Goal: Task Accomplishment & Management: Use online tool/utility

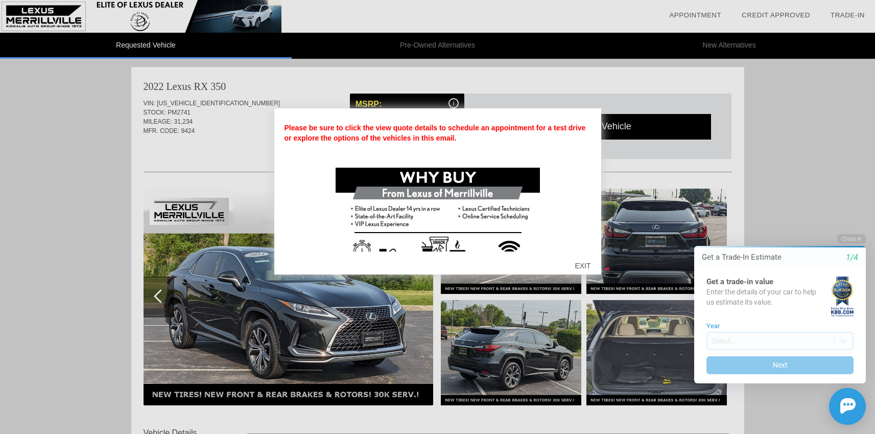
scroll to position [129, 0]
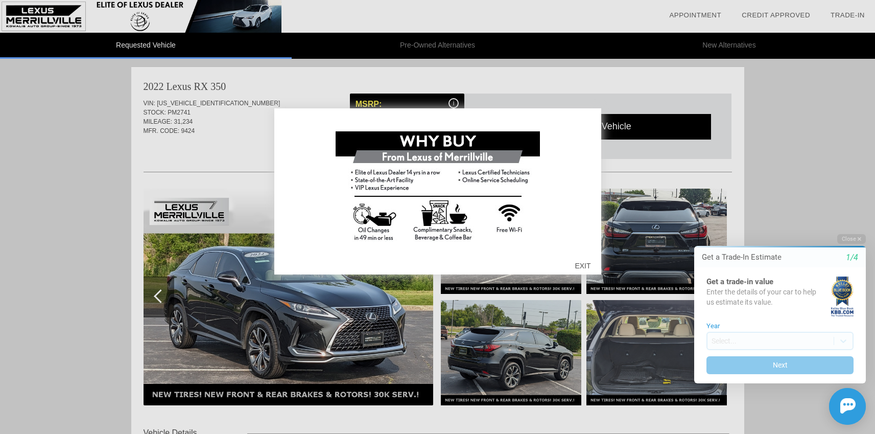
click at [581, 266] on div "EXIT" at bounding box center [582, 265] width 36 height 31
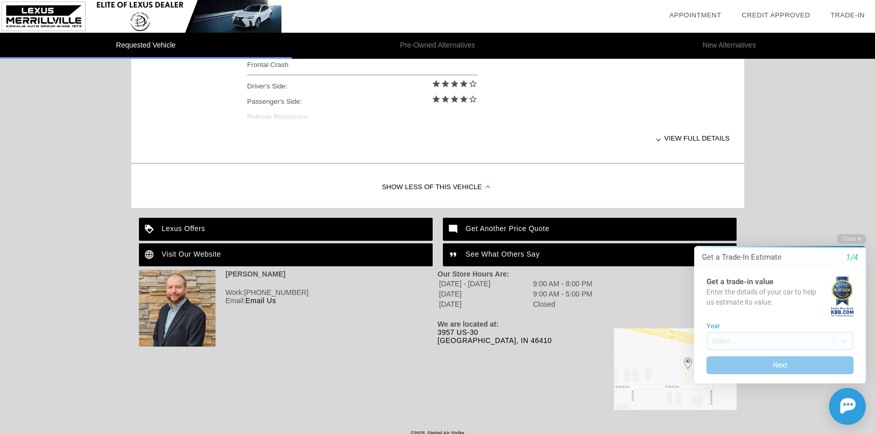
scroll to position [483, 0]
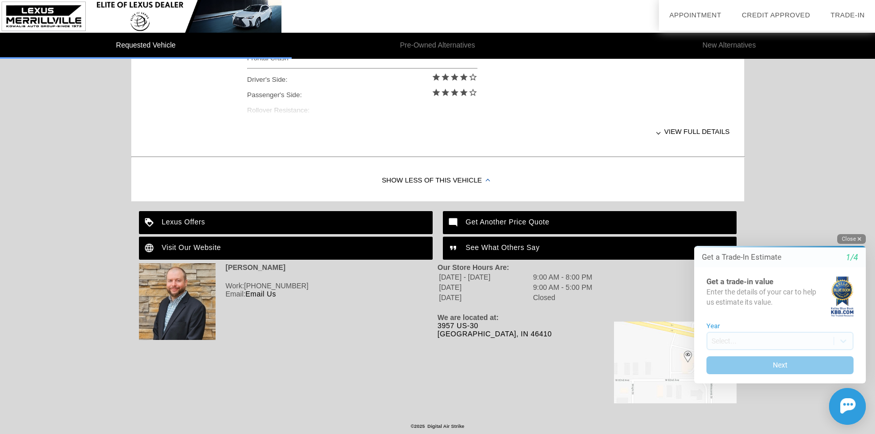
click at [856, 238] on button "Close" at bounding box center [851, 239] width 29 height 10
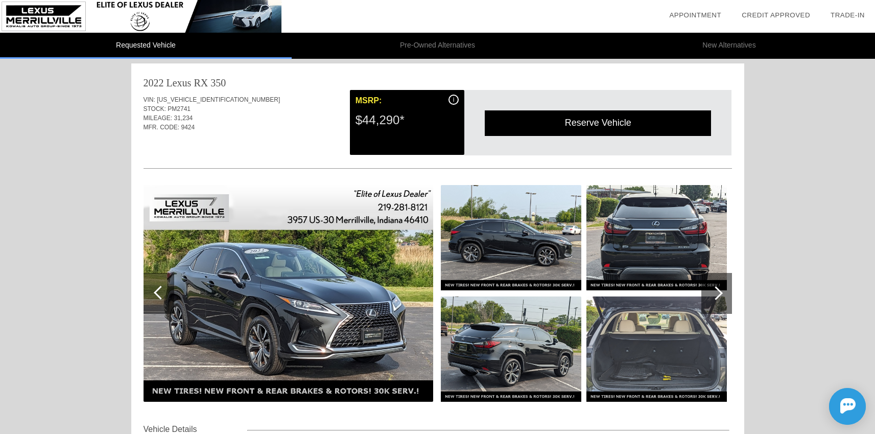
scroll to position [0, 0]
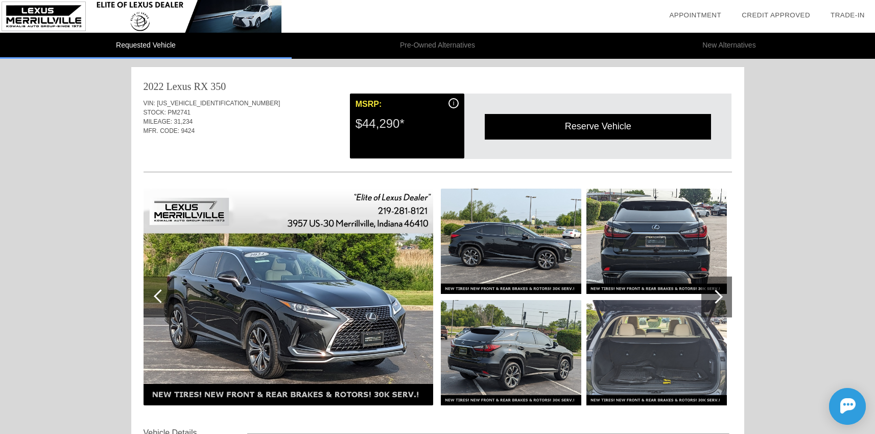
click at [454, 103] on div "i" at bounding box center [453, 103] width 10 height 10
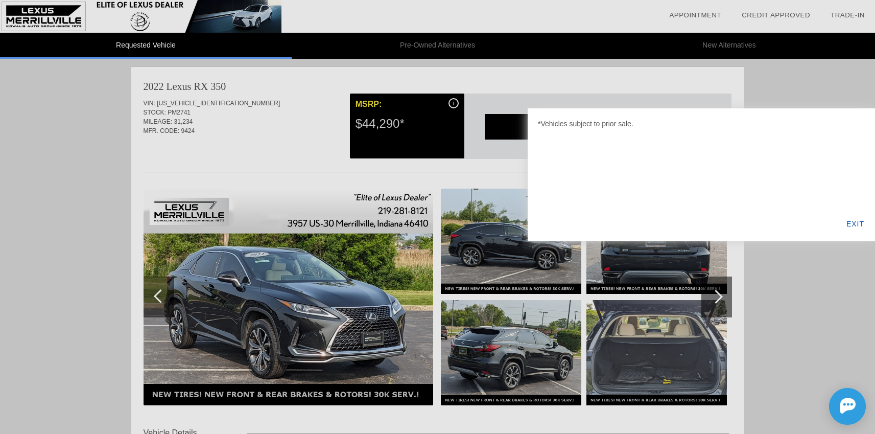
click at [856, 224] on div "EXIT" at bounding box center [855, 223] width 39 height 35
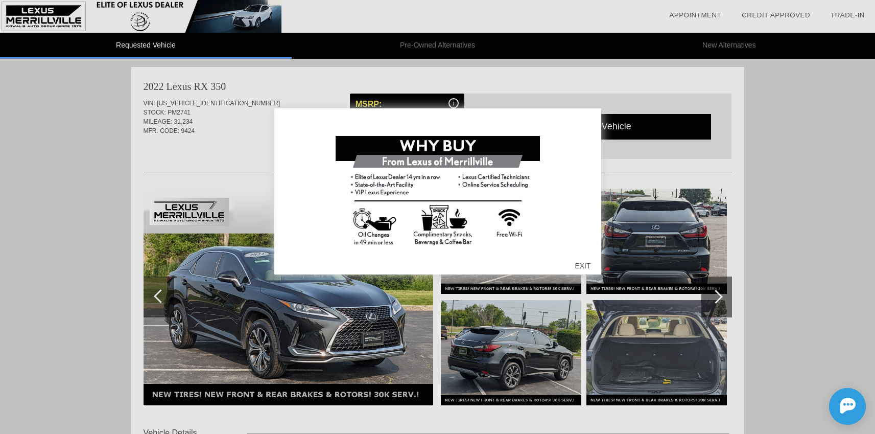
scroll to position [129, 0]
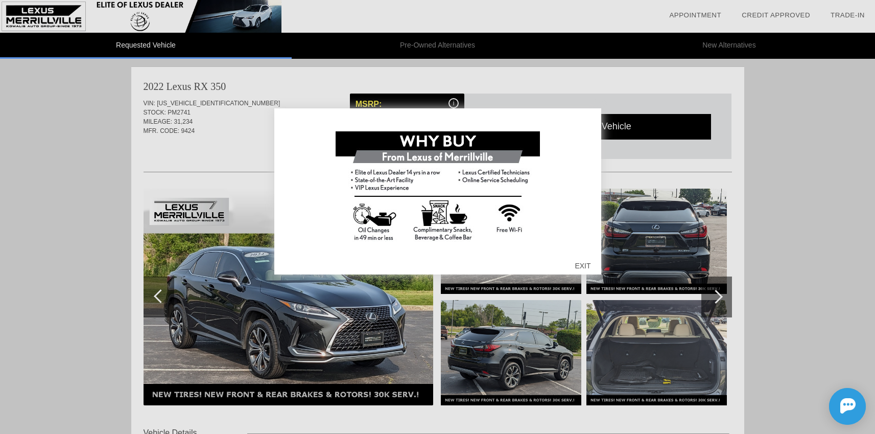
click at [584, 264] on div "EXIT" at bounding box center [582, 265] width 36 height 31
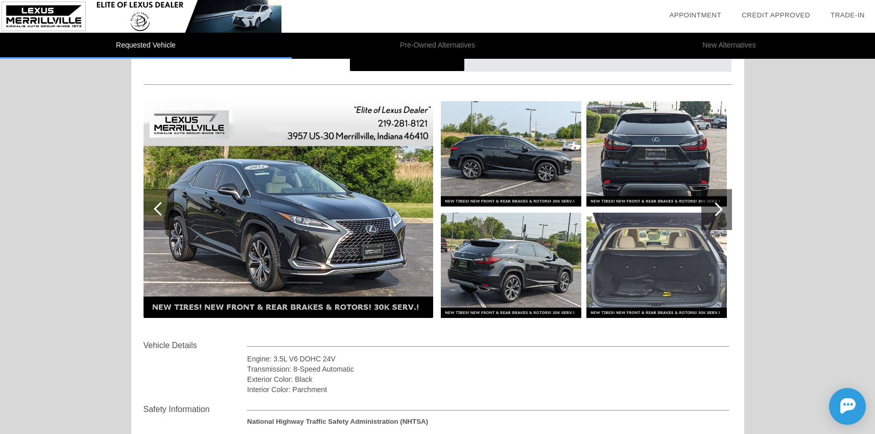
scroll to position [80, 0]
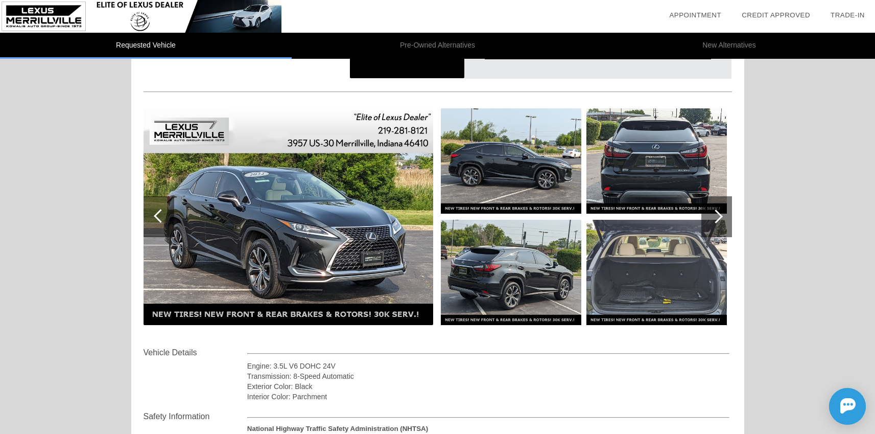
click at [304, 188] on img at bounding box center [289, 216] width 290 height 217
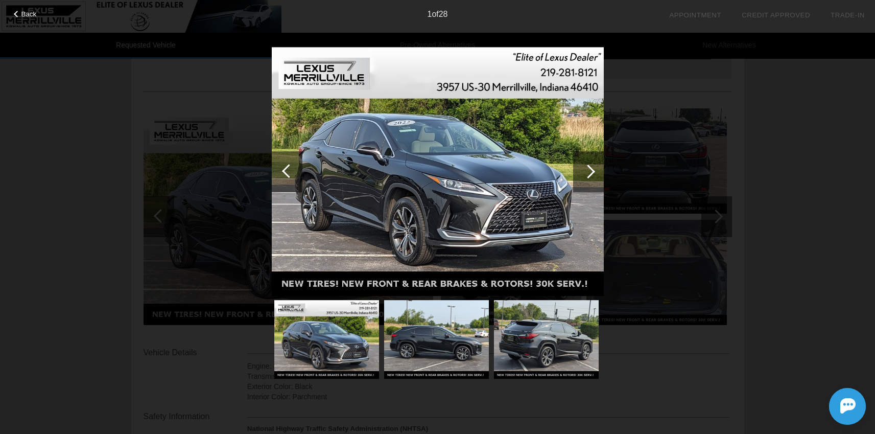
click at [593, 173] on div at bounding box center [588, 171] width 31 height 41
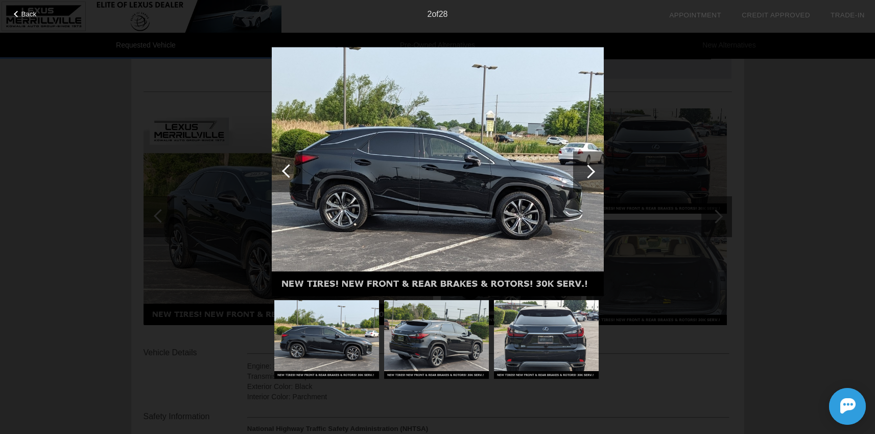
click at [593, 173] on div at bounding box center [588, 171] width 31 height 41
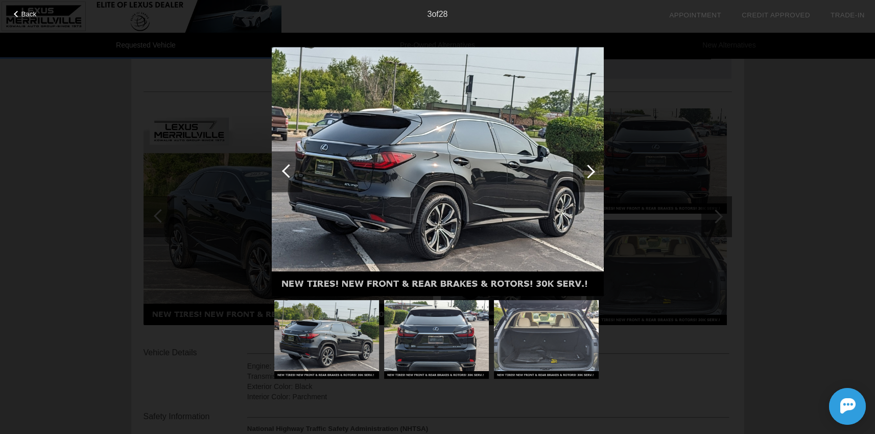
click at [593, 173] on div at bounding box center [588, 171] width 31 height 41
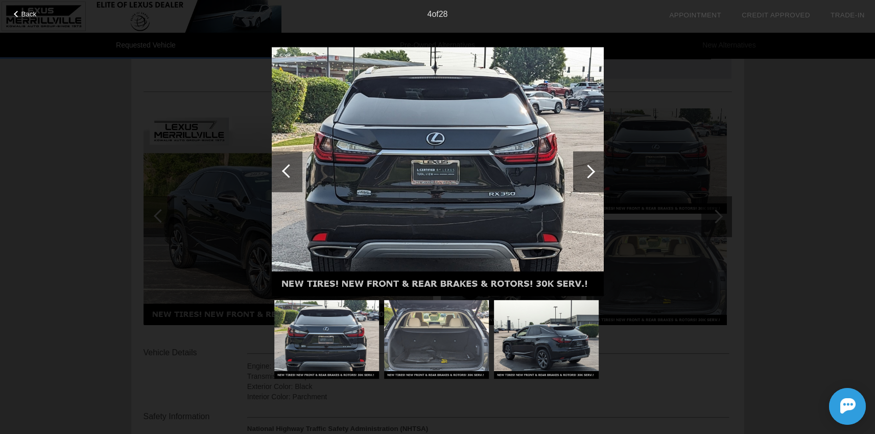
click at [593, 173] on div at bounding box center [588, 171] width 31 height 41
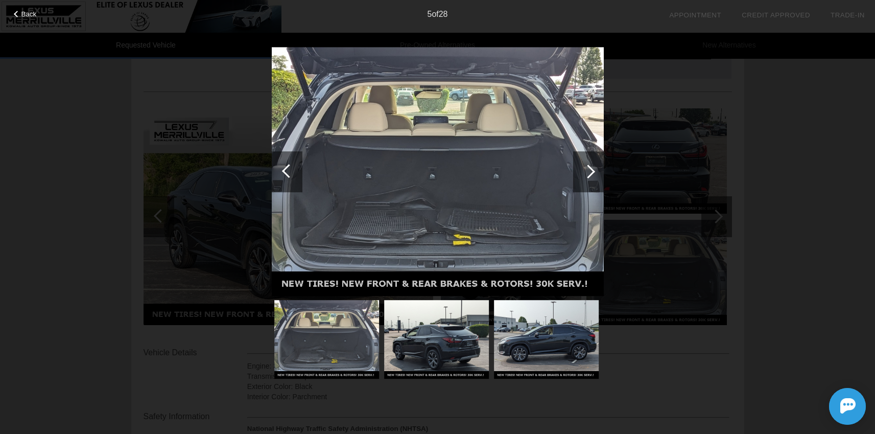
click at [593, 173] on div at bounding box center [588, 171] width 31 height 41
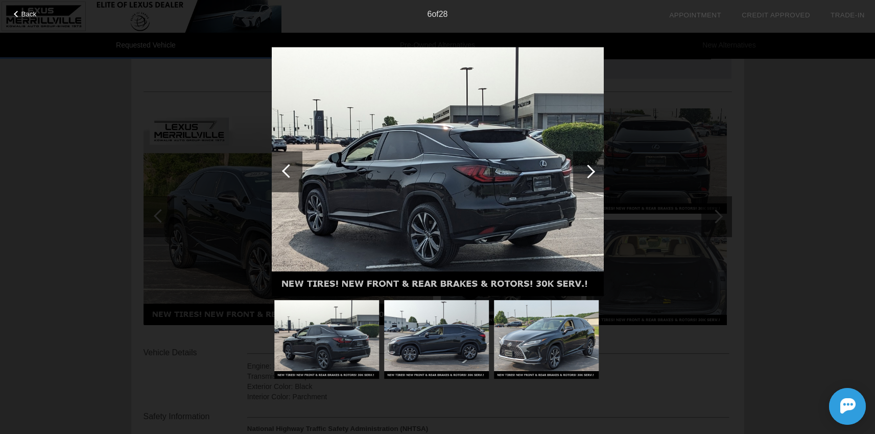
click at [593, 173] on div at bounding box center [588, 171] width 31 height 41
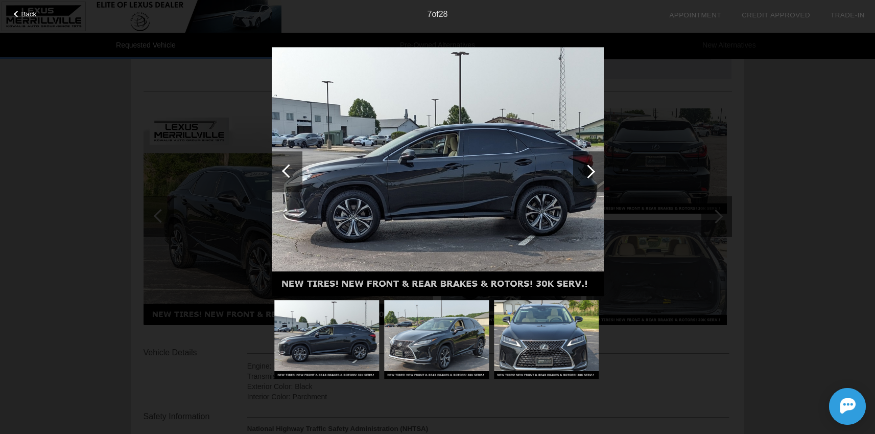
click at [593, 173] on div at bounding box center [588, 171] width 31 height 41
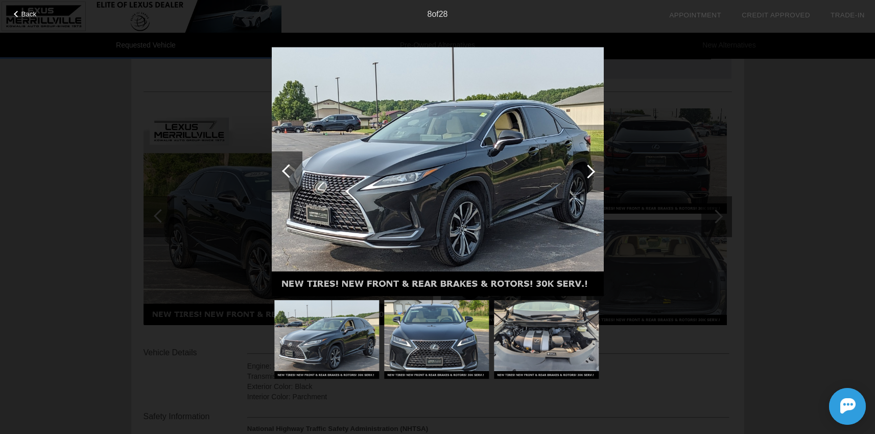
click at [593, 173] on div at bounding box center [588, 171] width 31 height 41
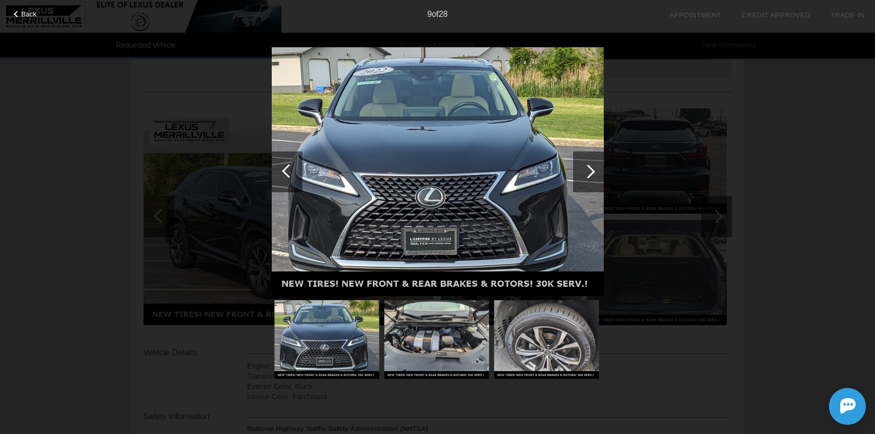
click at [593, 173] on div at bounding box center [588, 171] width 31 height 41
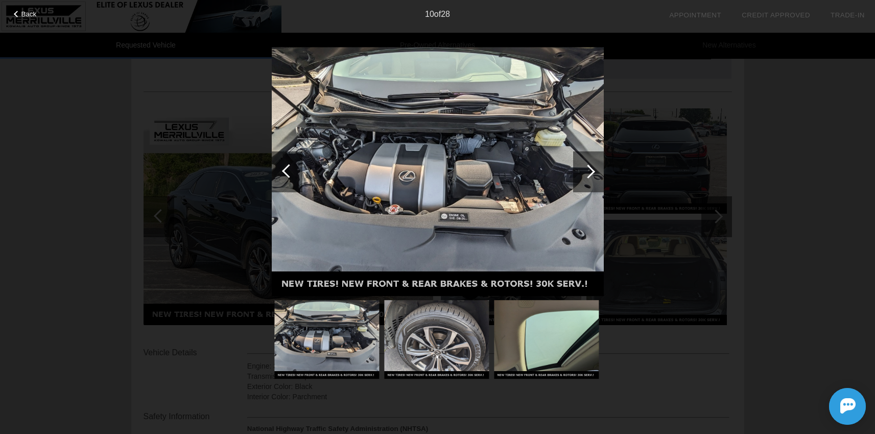
click at [593, 173] on div at bounding box center [588, 171] width 31 height 41
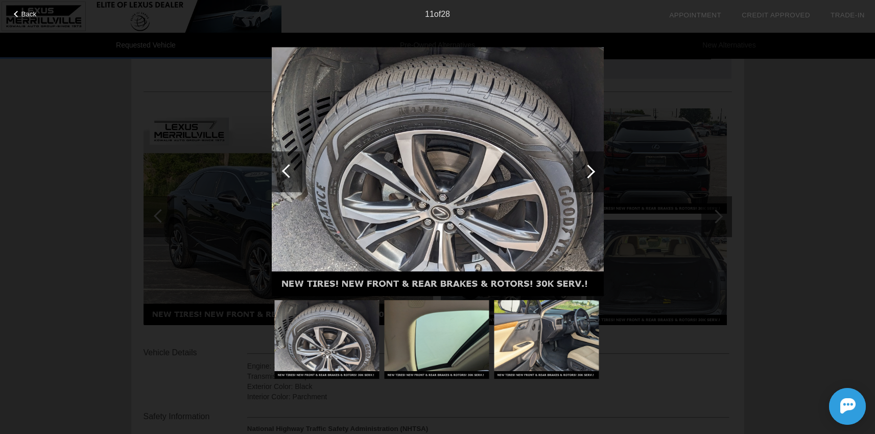
click at [593, 173] on div at bounding box center [588, 171] width 31 height 41
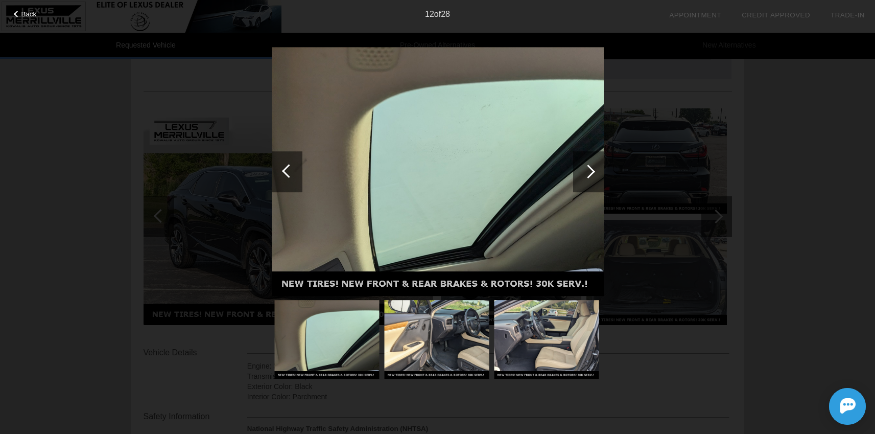
click at [593, 173] on div at bounding box center [588, 171] width 31 height 41
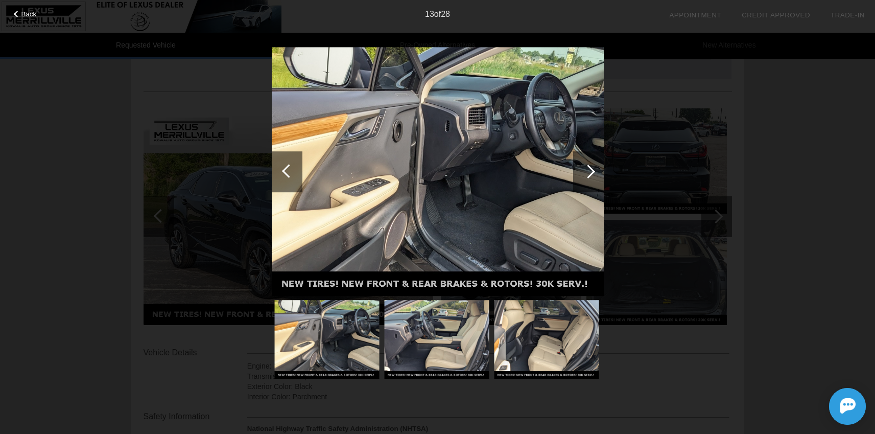
click at [593, 173] on div at bounding box center [588, 171] width 31 height 41
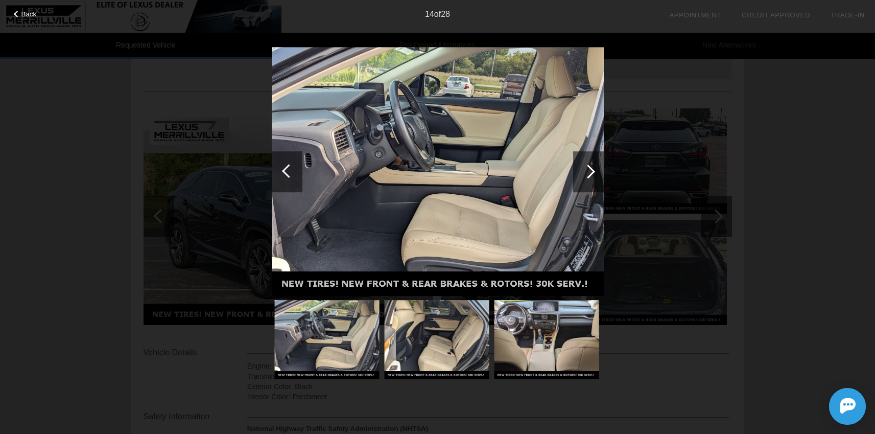
click at [593, 173] on div at bounding box center [588, 171] width 31 height 41
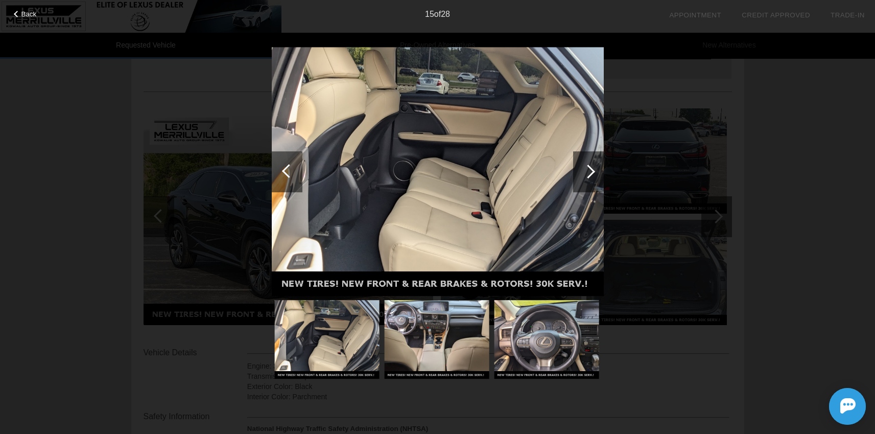
click at [593, 173] on div at bounding box center [588, 171] width 31 height 41
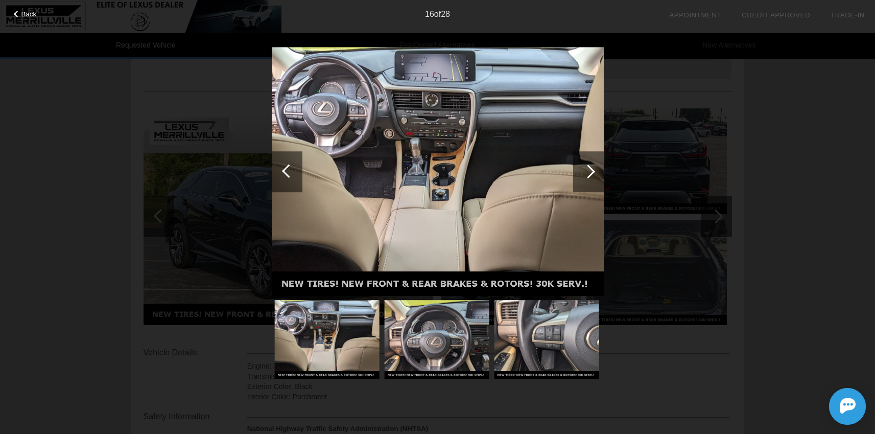
click at [593, 173] on div at bounding box center [588, 171] width 31 height 41
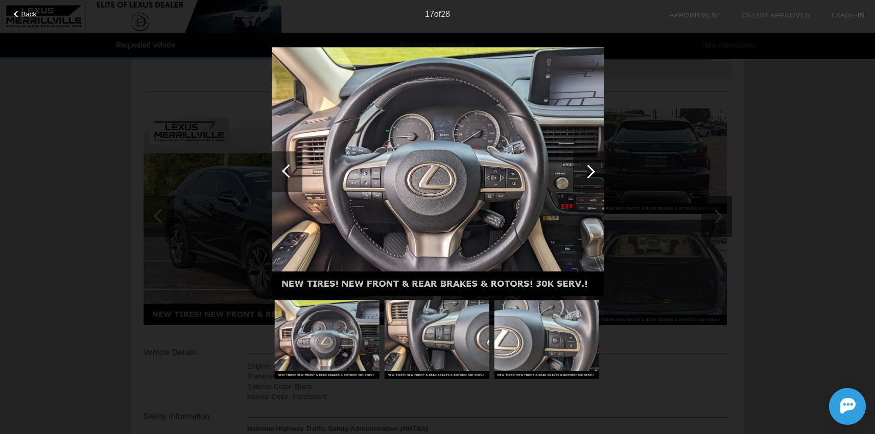
click at [593, 173] on div at bounding box center [588, 171] width 31 height 41
